Goal: Find specific page/section: Find specific page/section

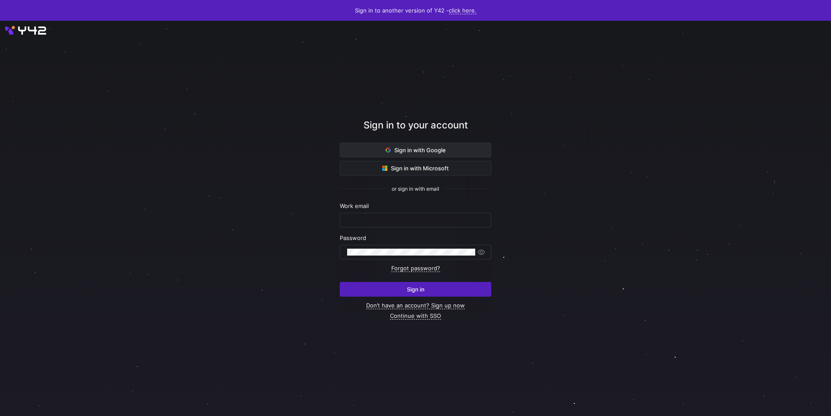
click at [446, 148] on span at bounding box center [415, 150] width 151 height 14
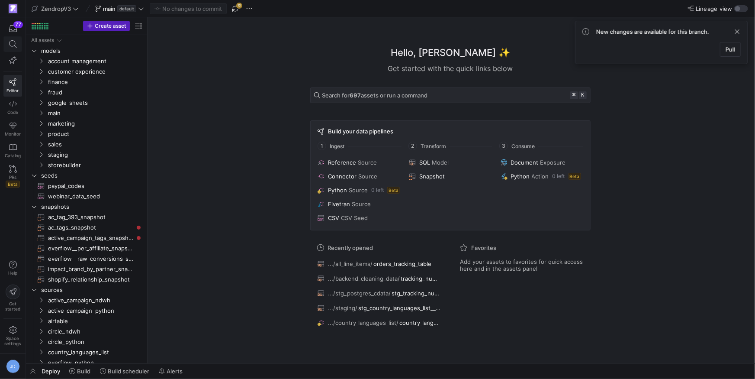
click at [16, 45] on icon at bounding box center [13, 44] width 8 height 8
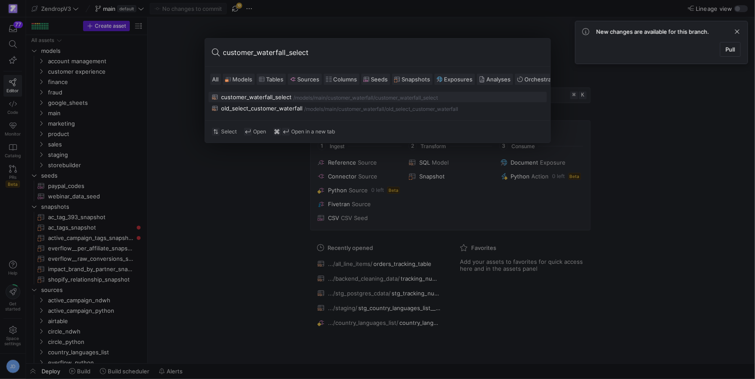
type input "customer_waterfall_select"
click at [249, 97] on div "customer_waterfall_select" at bounding box center [257, 97] width 71 height 7
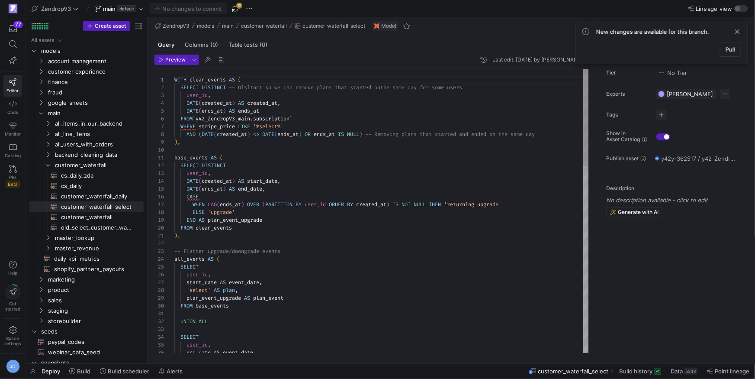
scroll to position [47, 112]
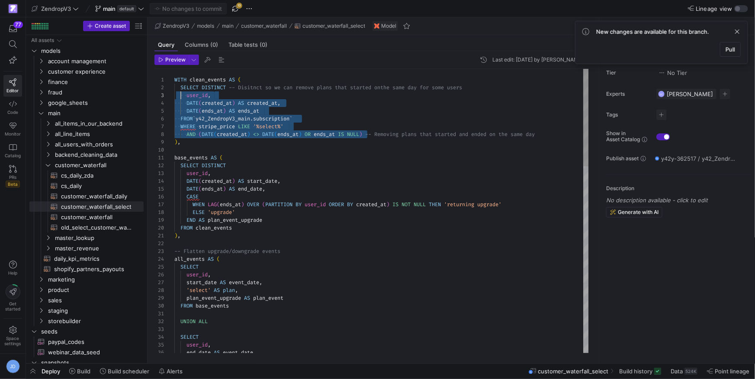
scroll to position [8, 6]
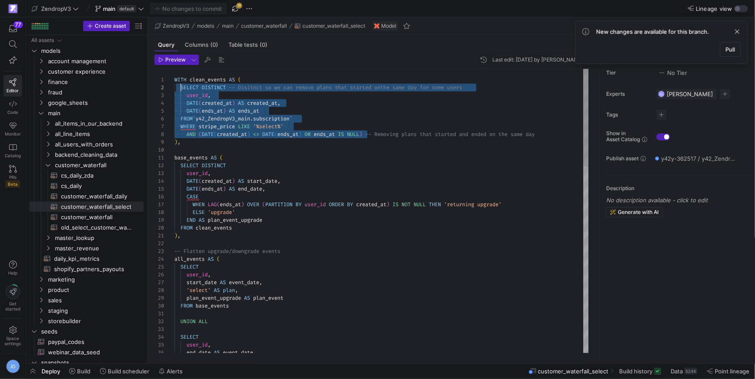
drag, startPoint x: 368, startPoint y: 133, endPoint x: 181, endPoint y: 88, distance: 192.8
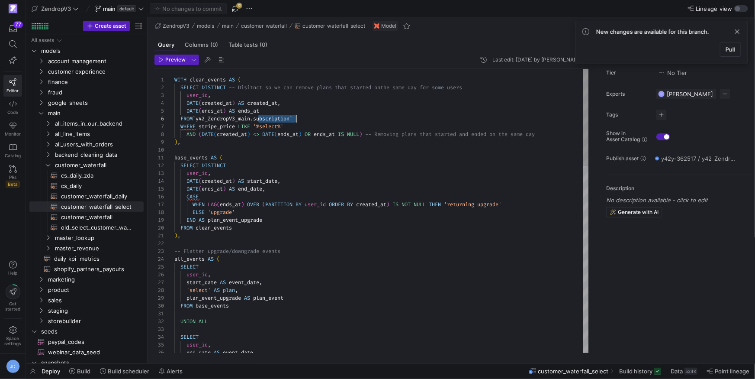
click at [201, 119] on span "y42_ZendropV3_main" at bounding box center [223, 118] width 55 height 7
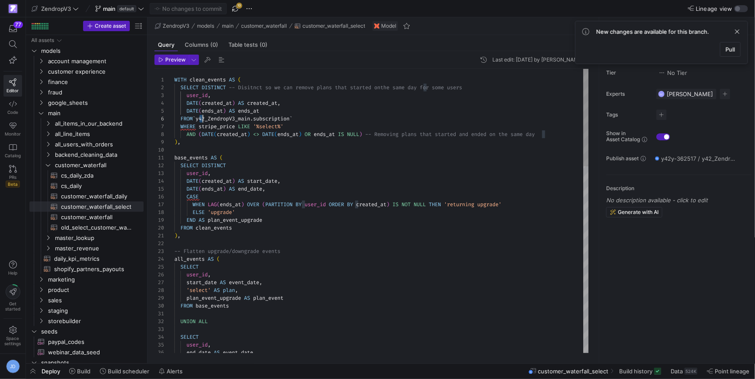
drag, startPoint x: 249, startPoint y: 121, endPoint x: 290, endPoint y: 119, distance: 40.3
drag, startPoint x: 250, startPoint y: 119, endPoint x: 203, endPoint y: 119, distance: 47.6
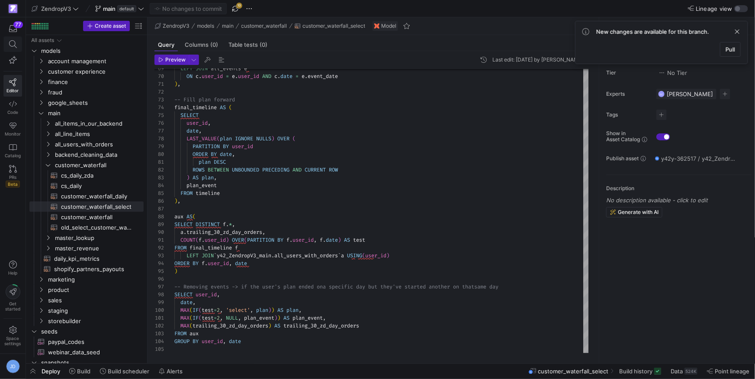
click at [12, 41] on icon at bounding box center [13, 44] width 8 height 8
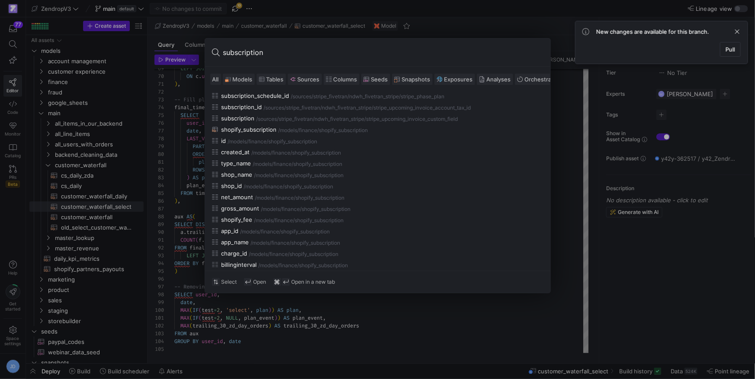
scroll to position [0, 0]
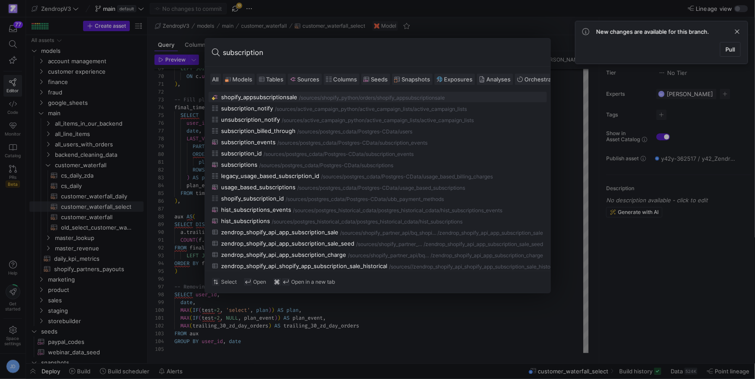
type input "subscription"
click at [740, 34] on span at bounding box center [737, 31] width 10 height 10
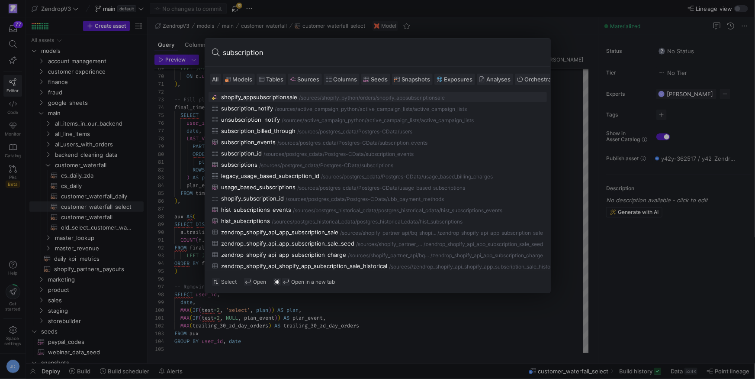
click at [292, 57] on input "subscription" at bounding box center [383, 52] width 320 height 14
